Goal: Task Accomplishment & Management: Manage account settings

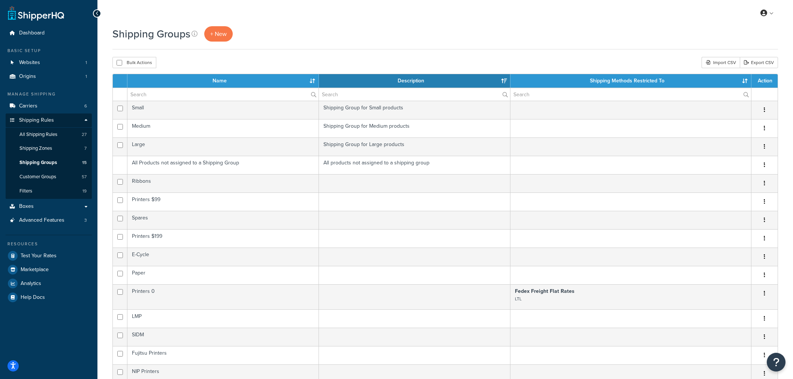
select select "15"
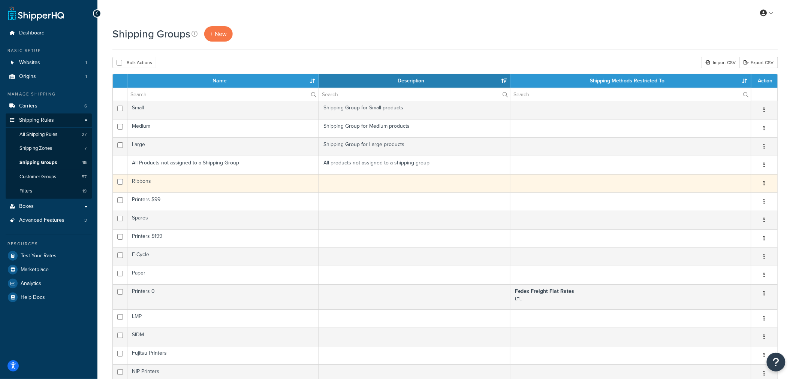
click at [145, 188] on td "Ribbons" at bounding box center [223, 183] width 192 height 18
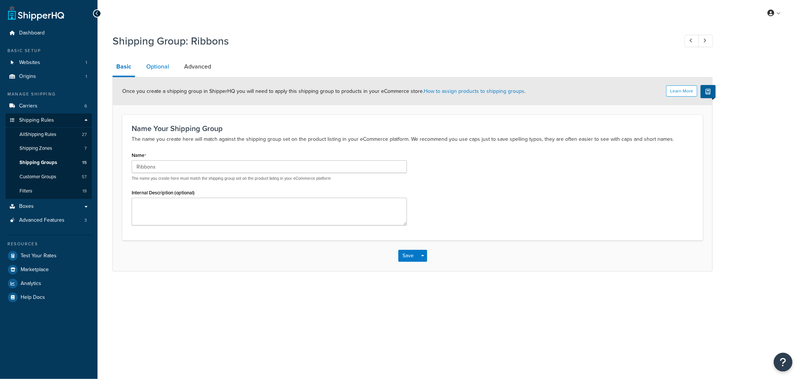
click at [166, 64] on link "Optional" at bounding box center [157, 67] width 30 height 18
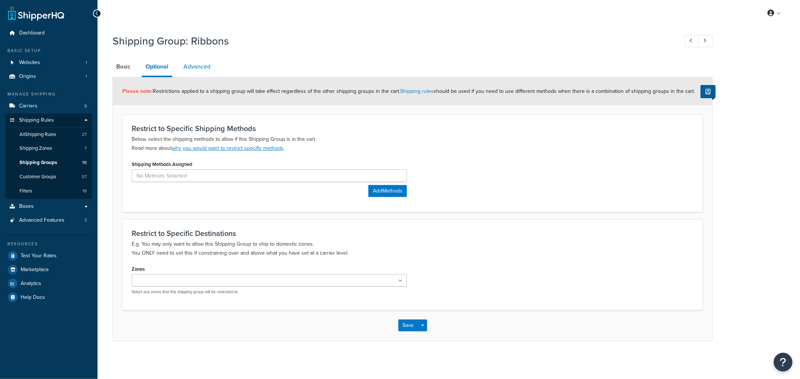
click at [194, 64] on link "Advanced" at bounding box center [197, 67] width 34 height 18
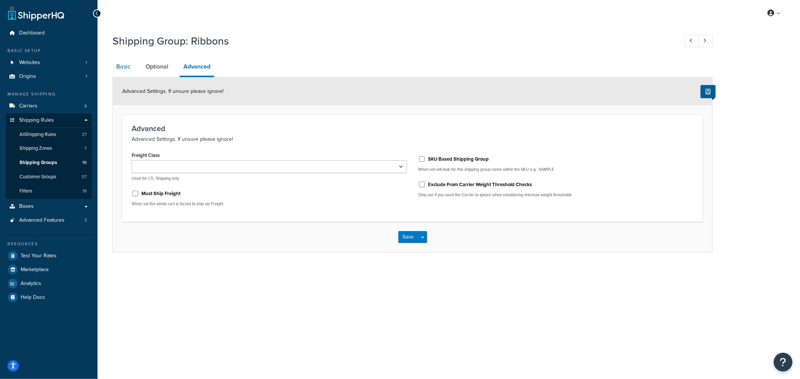
click at [126, 69] on link "Basic" at bounding box center [123, 67] width 22 height 18
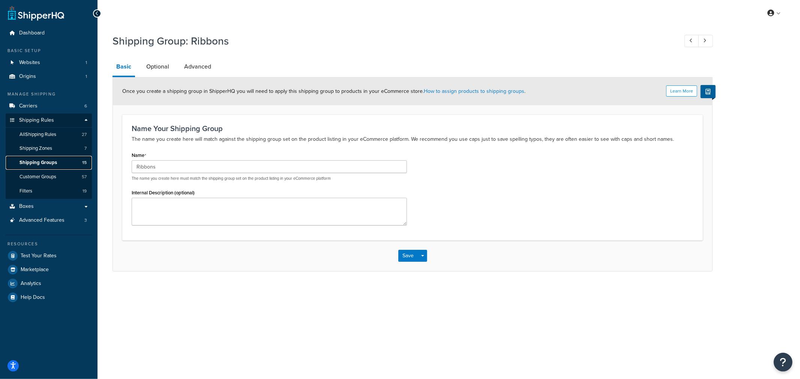
click at [46, 165] on span "Shipping Groups" at bounding box center [37, 163] width 37 height 6
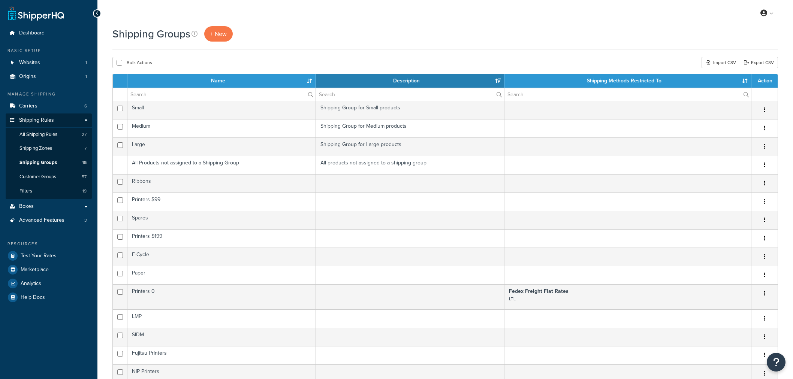
select select "15"
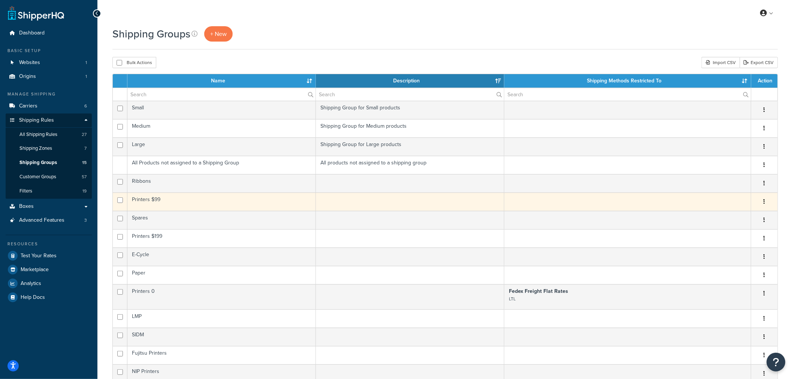
click at [139, 198] on td "Printers $99" at bounding box center [221, 202] width 189 height 18
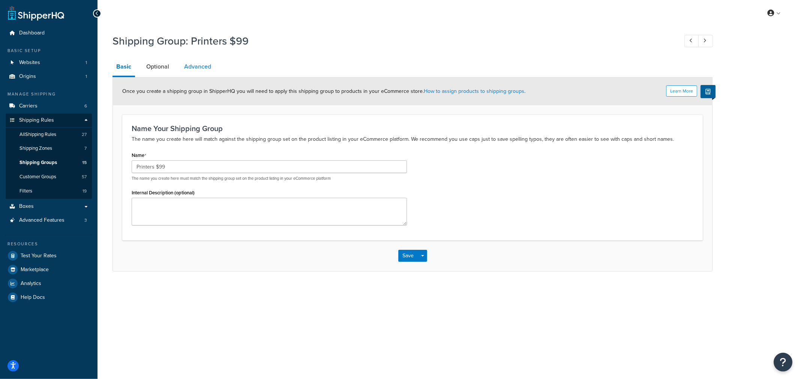
click at [205, 74] on link "Advanced" at bounding box center [197, 67] width 34 height 18
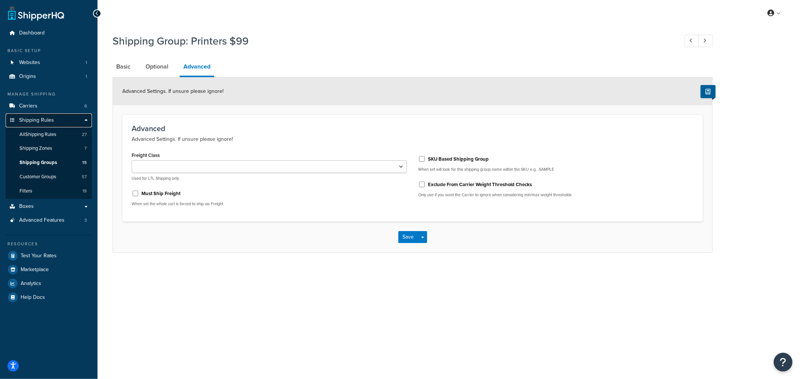
click at [40, 121] on span "Shipping Rules" at bounding box center [36, 120] width 35 height 6
click at [40, 130] on link "All Shipping Rules 27" at bounding box center [49, 135] width 86 height 14
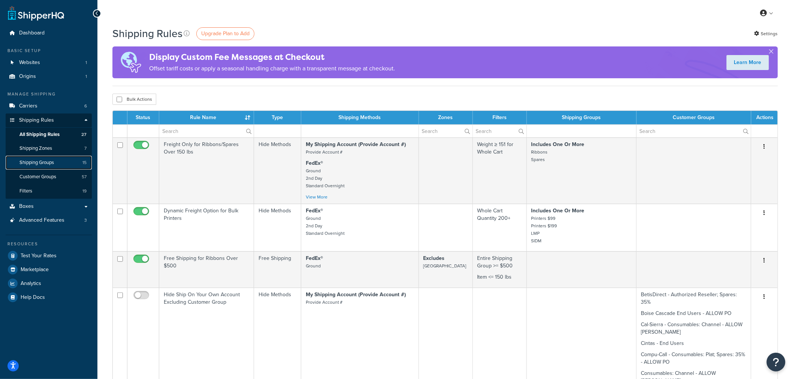
click at [66, 162] on link "Shipping Groups 15" at bounding box center [49, 163] width 86 height 14
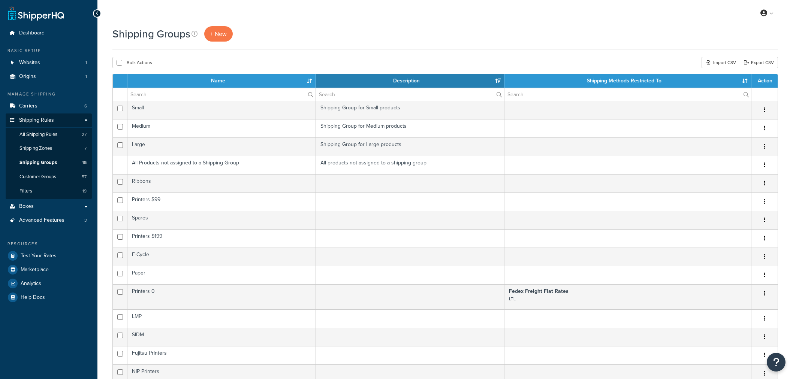
select select "15"
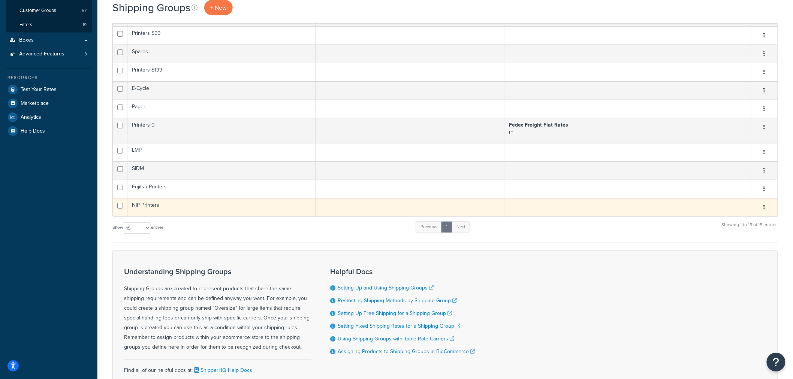
click at [151, 205] on td "NIP Printers" at bounding box center [221, 207] width 189 height 18
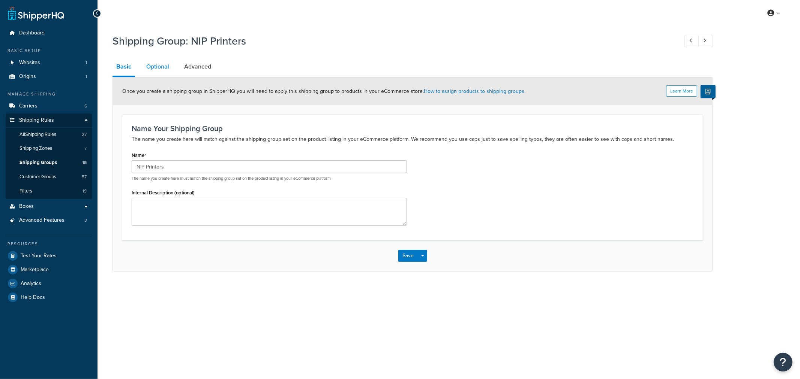
click at [160, 64] on link "Optional" at bounding box center [157, 67] width 30 height 18
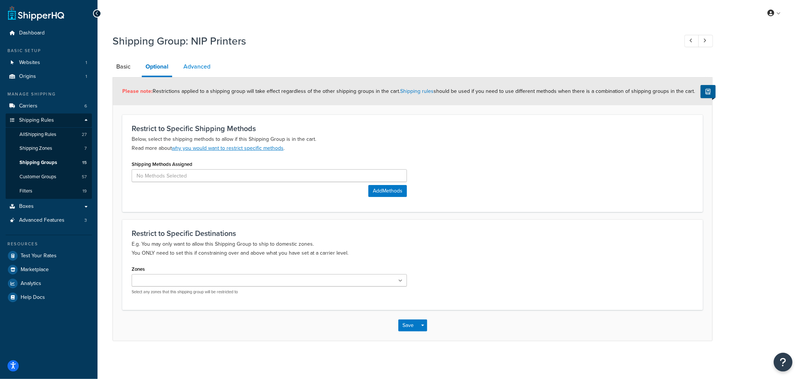
click at [193, 67] on link "Advanced" at bounding box center [197, 67] width 34 height 18
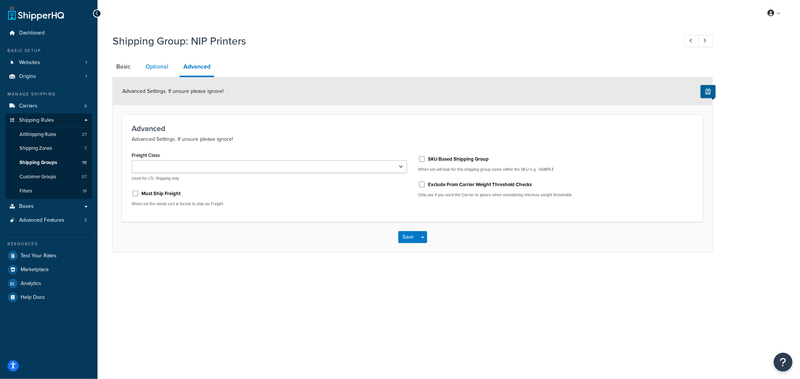
click at [148, 64] on link "Optional" at bounding box center [157, 67] width 30 height 18
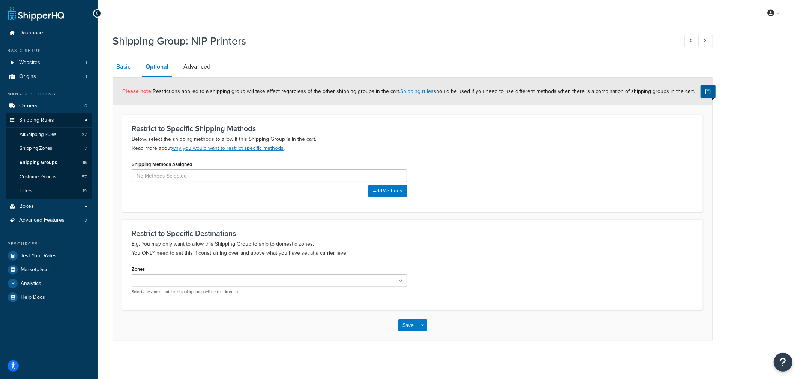
click at [119, 65] on link "Basic" at bounding box center [123, 67] width 22 height 18
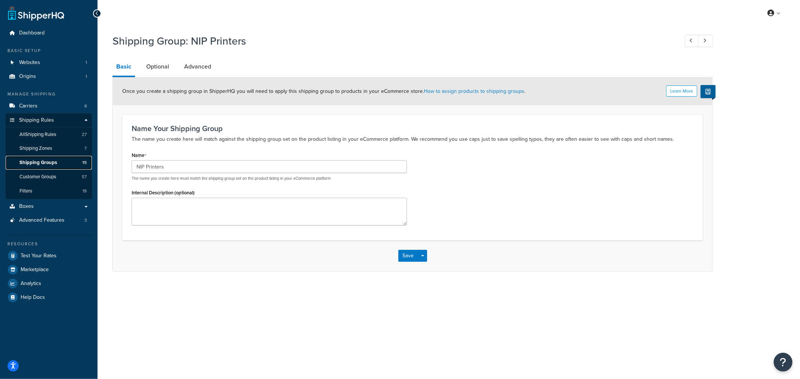
click at [57, 163] on link "Shipping Groups 15" at bounding box center [49, 163] width 86 height 14
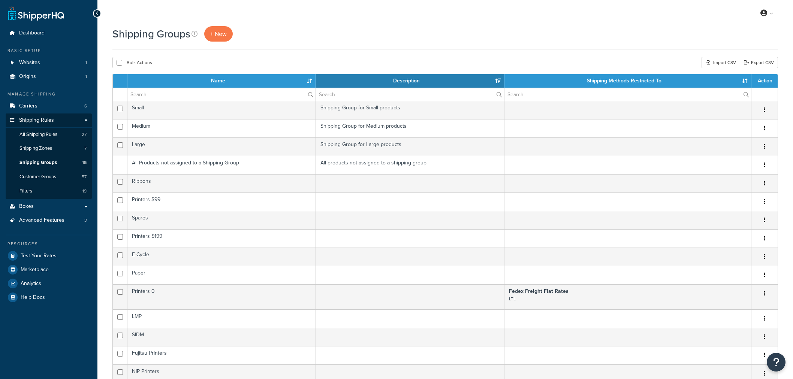
select select "15"
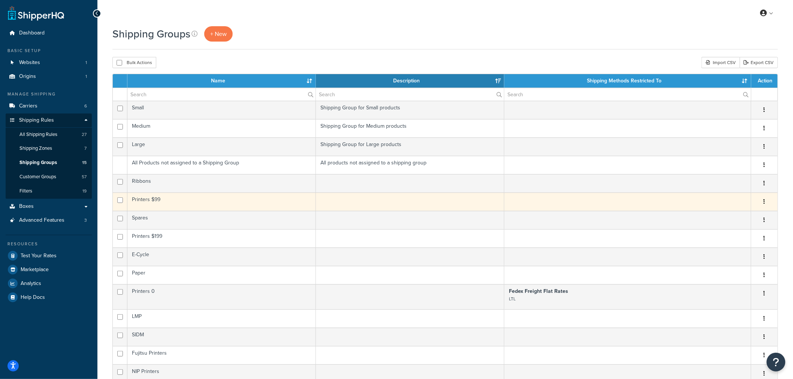
click at [152, 204] on td "Printers $99" at bounding box center [221, 202] width 189 height 18
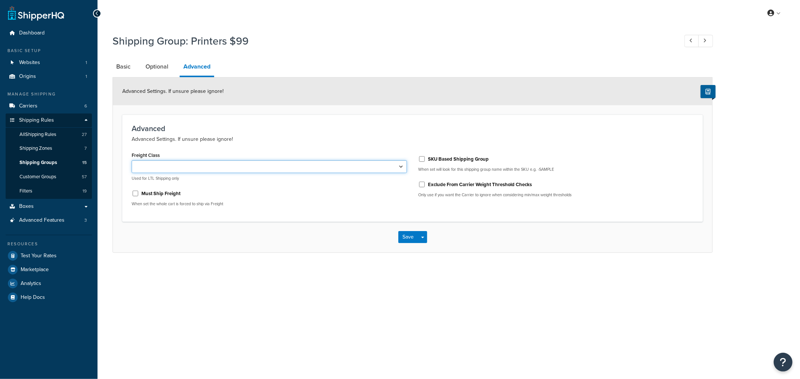
click at [178, 166] on select "50 55 60 65 70 77.5 85 92.5 100 110 125 150 175 200 250 300 400 500" at bounding box center [269, 166] width 275 height 13
click at [468, 280] on div "My Profile Billing Global Settings Contact Us Logout Shipping Group: Printers $…" at bounding box center [448, 189] width 702 height 379
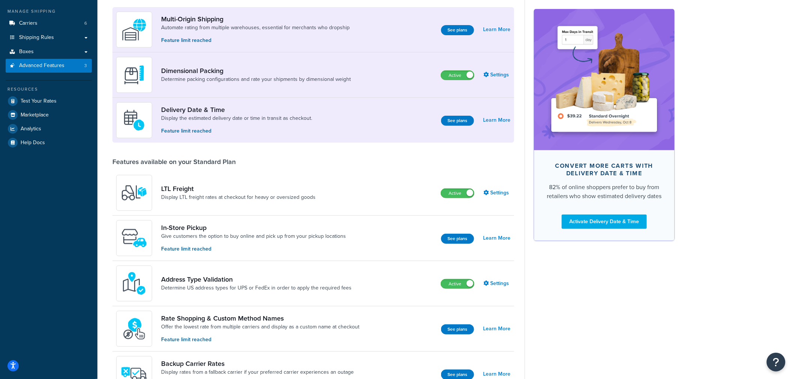
scroll to position [83, 0]
click at [496, 194] on link "Settings" at bounding box center [497, 192] width 27 height 10
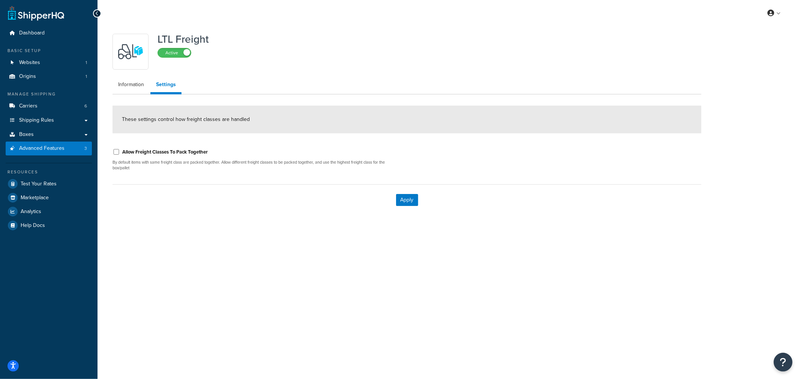
click at [182, 218] on div "LTL Freight Active Information Settings These settings control how freight clas…" at bounding box center [448, 130] width 702 height 208
click at [174, 226] on div "LTL Freight Active Information Settings These settings control how freight clas…" at bounding box center [448, 130] width 702 height 208
click at [148, 223] on div "LTL Freight Active Information Settings These settings control how freight clas…" at bounding box center [448, 130] width 702 height 208
